Goal: Navigation & Orientation: Understand site structure

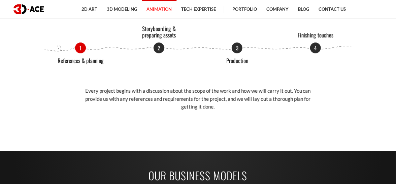
scroll to position [673, 0]
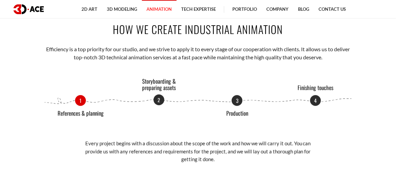
click at [158, 103] on p "2" at bounding box center [158, 99] width 11 height 11
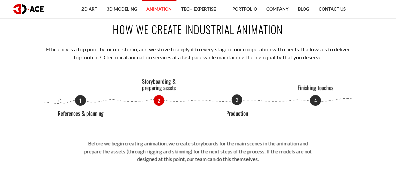
click at [232, 101] on p "3" at bounding box center [237, 99] width 11 height 11
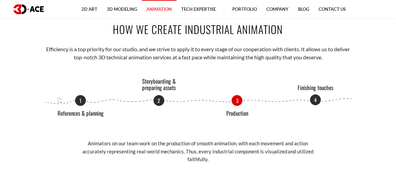
click at [313, 100] on p "4" at bounding box center [315, 99] width 11 height 11
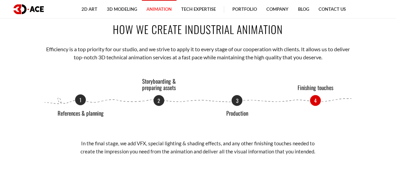
click at [77, 101] on p "1" at bounding box center [80, 99] width 11 height 11
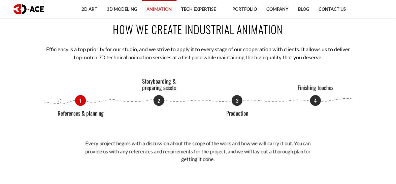
click at [30, 8] on img at bounding box center [28, 9] width 30 height 10
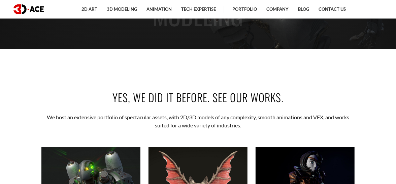
scroll to position [168, 0]
